Goal: Find specific page/section: Find specific page/section

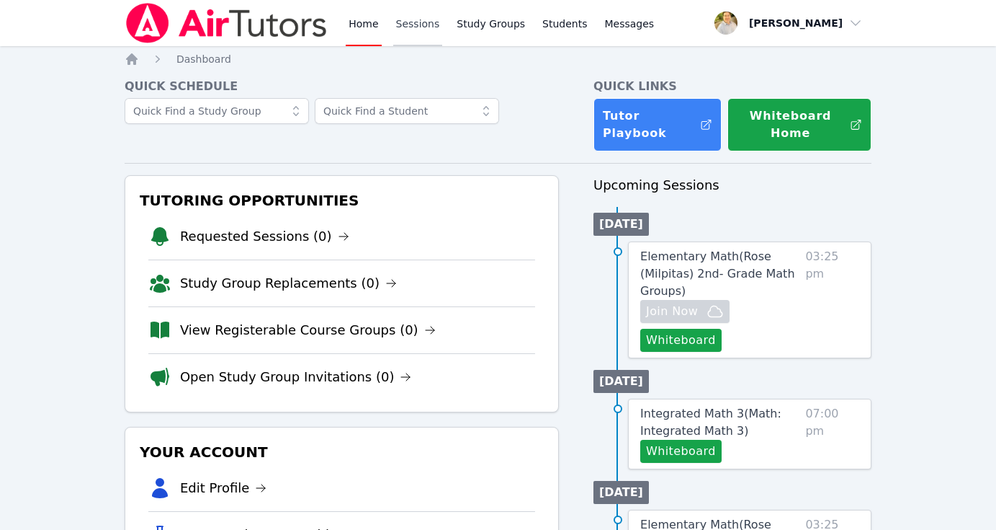
click at [423, 31] on link "Sessions" at bounding box center [418, 23] width 50 height 46
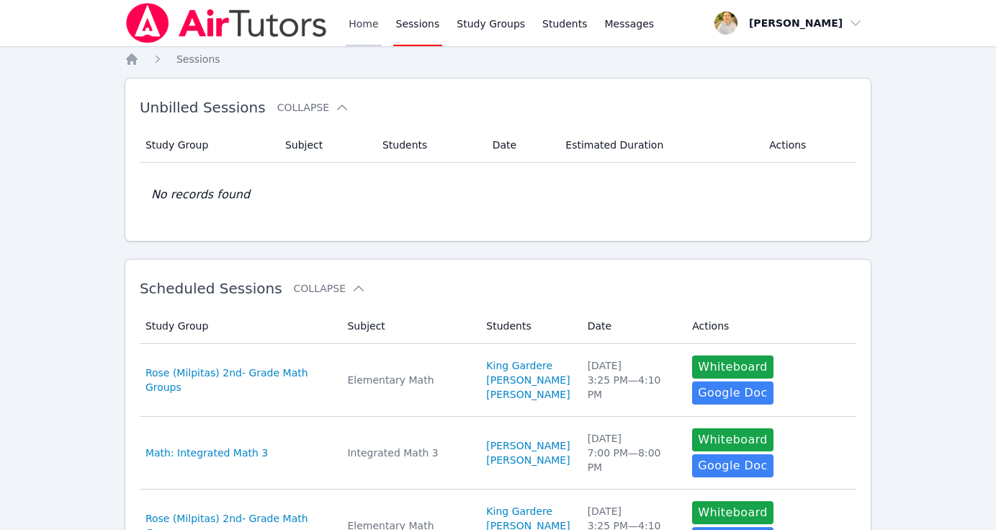
click at [366, 22] on link "Home" at bounding box center [363, 23] width 35 height 46
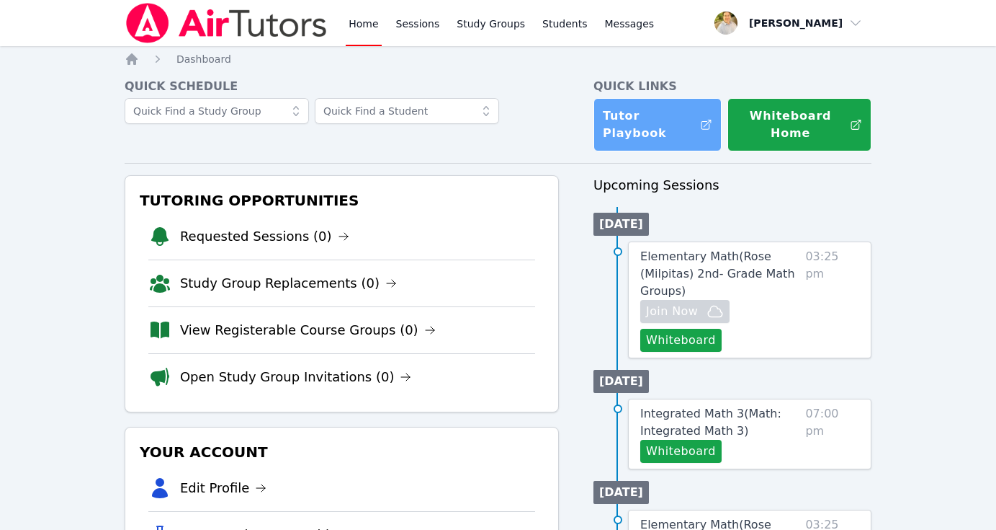
click at [656, 124] on link "Tutor Playbook" at bounding box center [658, 124] width 128 height 53
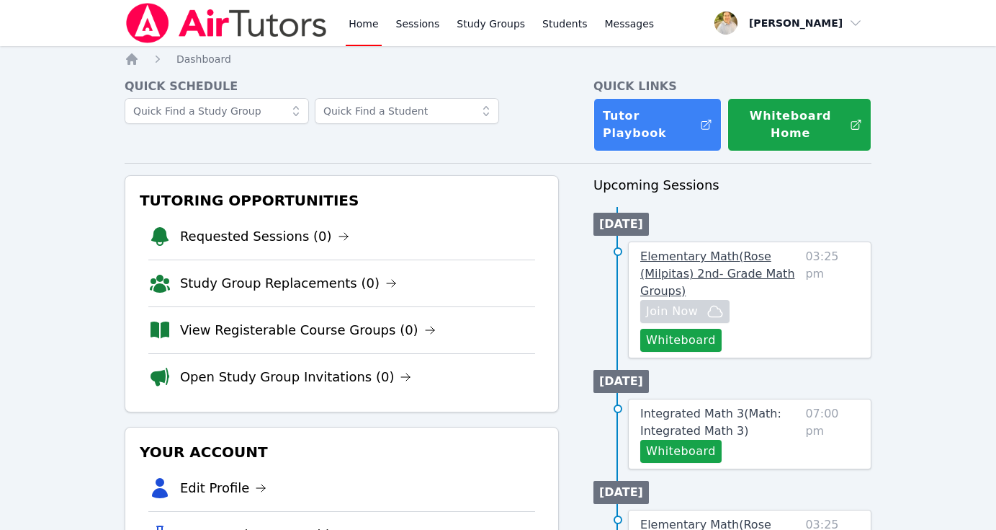
click at [721, 259] on span "Elementary Math ( Rose (Milpitas) 2nd- Grade Math Groups )" at bounding box center [718, 273] width 155 height 48
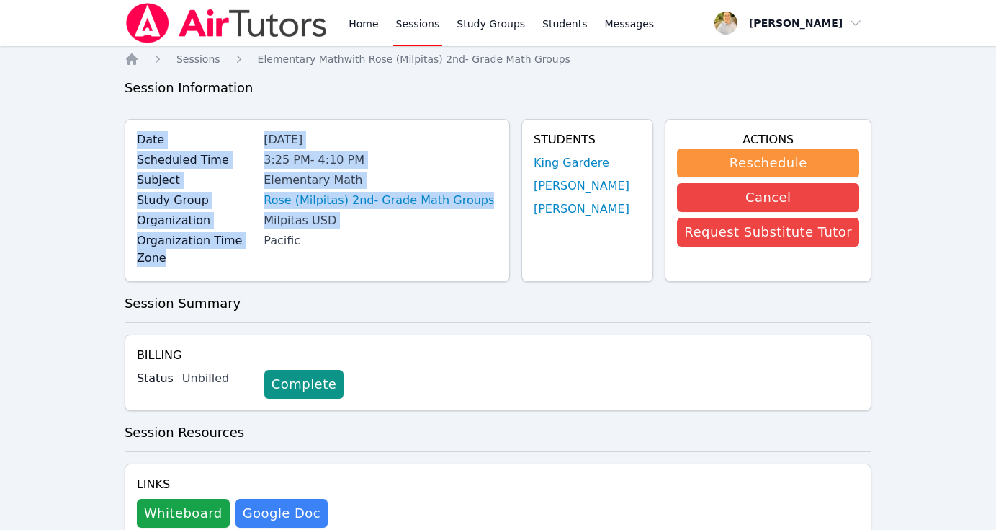
drag, startPoint x: 192, startPoint y: 264, endPoint x: 132, endPoint y: 143, distance: 135.7
click at [132, 143] on div "Date [DATE] Scheduled Time 3:25 PM - 4:10 PM Subject Elementary Math Study Grou…" at bounding box center [317, 200] width 385 height 163
copy div "Date [DATE] Scheduled Time 3:25 PM - 4:10 PM Subject Elementary Math Study Grou…"
